Goal: Information Seeking & Learning: Learn about a topic

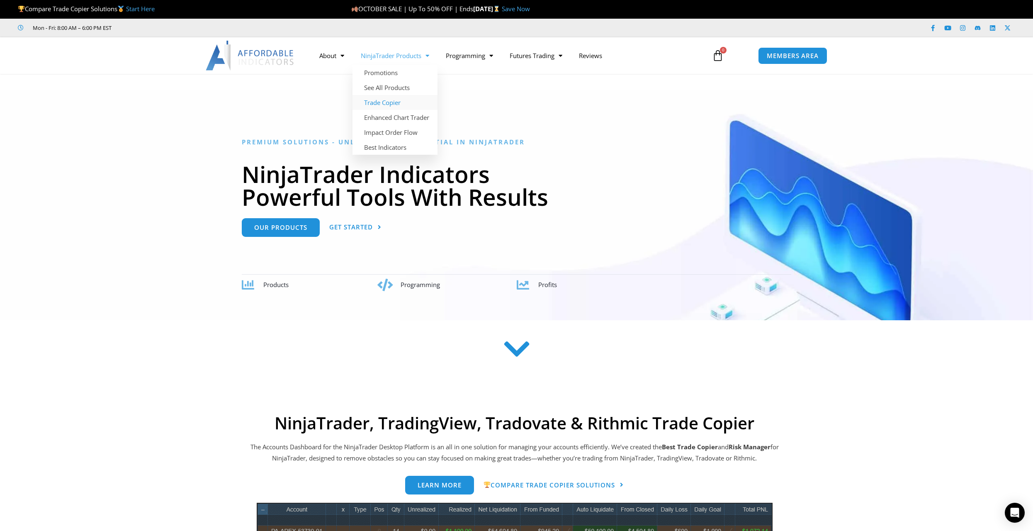
click at [384, 103] on link "Trade Copier" at bounding box center [394, 102] width 85 height 15
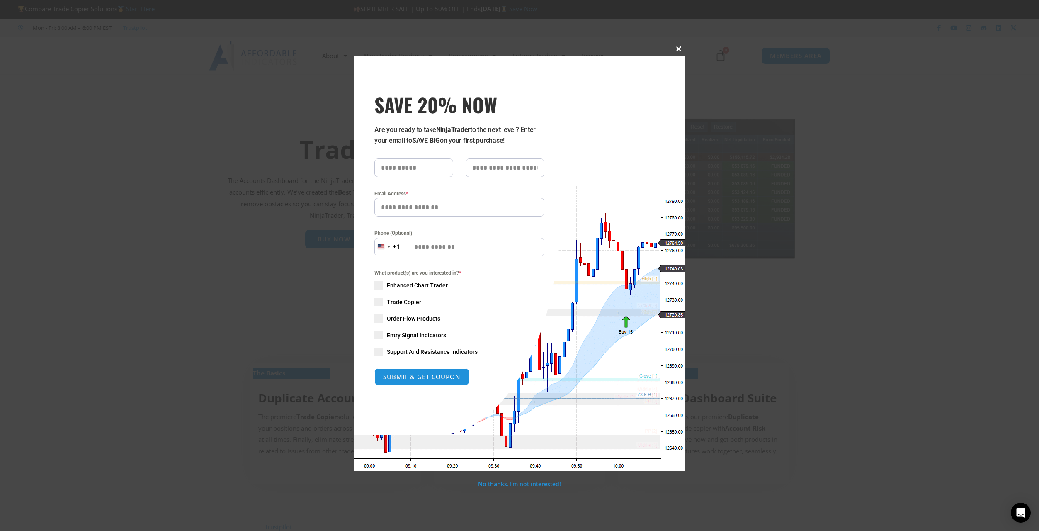
click at [673, 47] on span "SAVE 20% NOW popup" at bounding box center [678, 48] width 13 height 5
